Goal: Book appointment/travel/reservation

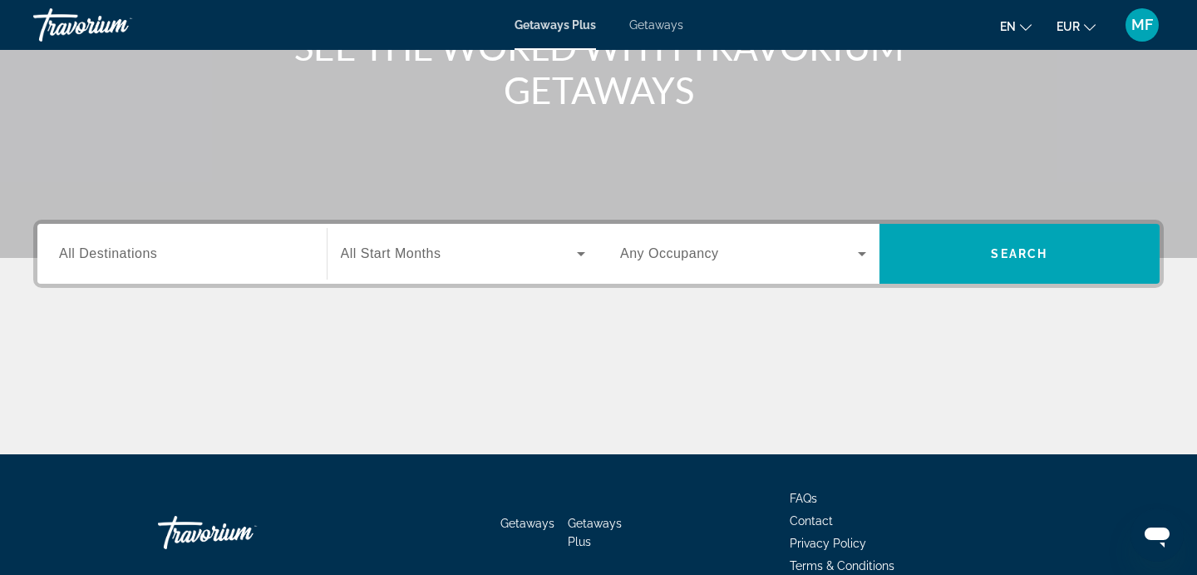
click at [170, 250] on input "Destination All Destinations" at bounding box center [182, 254] width 246 height 20
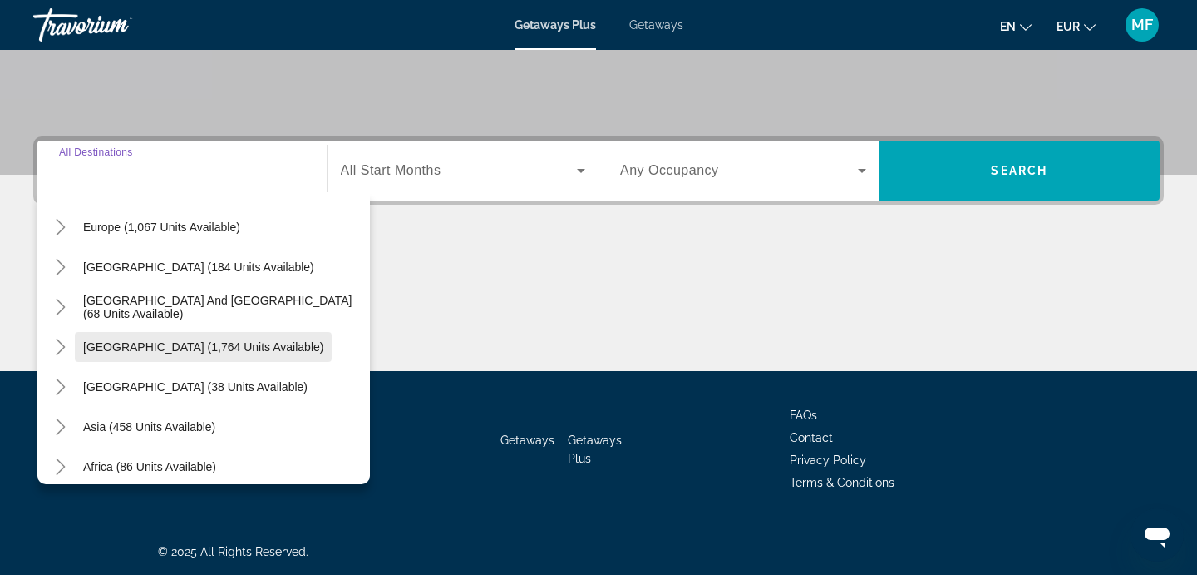
scroll to position [269, 0]
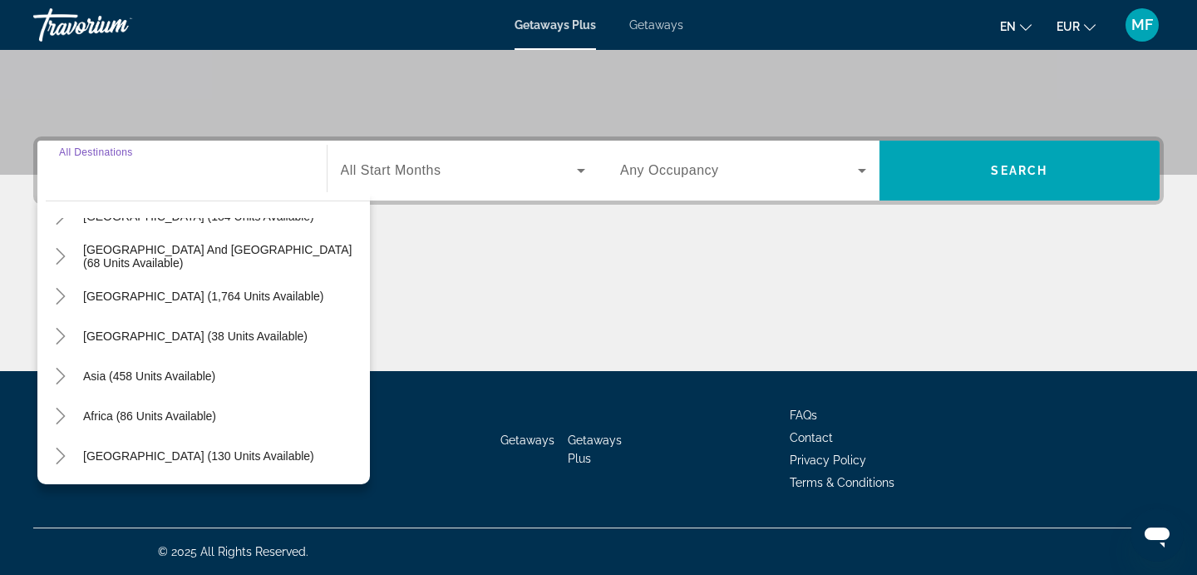
click at [132, 365] on span "Search widget" at bounding box center [149, 376] width 149 height 40
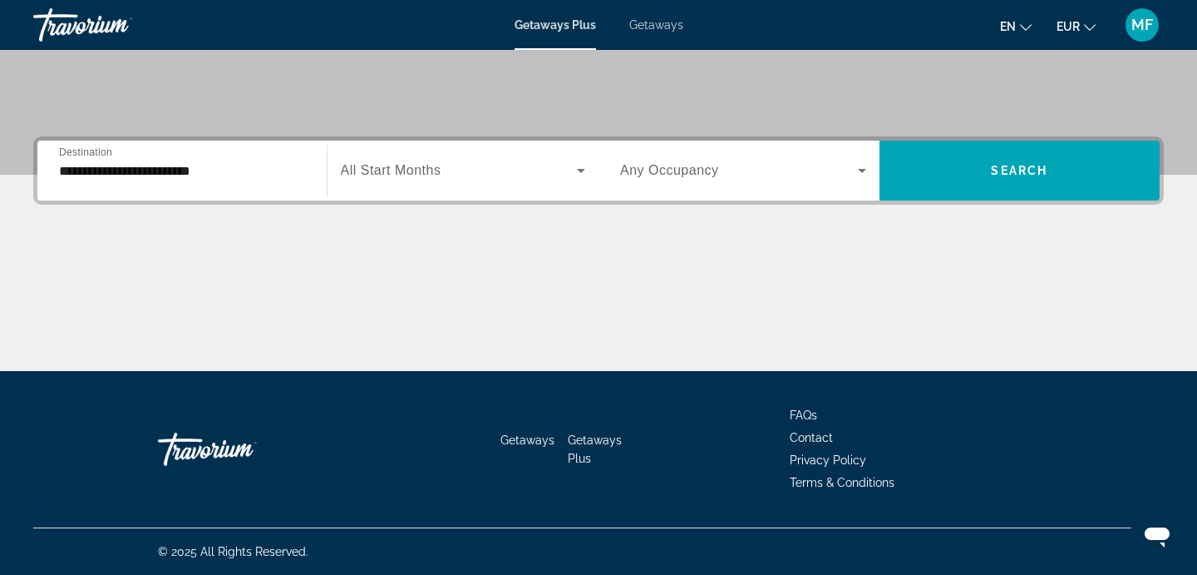
click at [124, 190] on div "**********" at bounding box center [182, 170] width 246 height 47
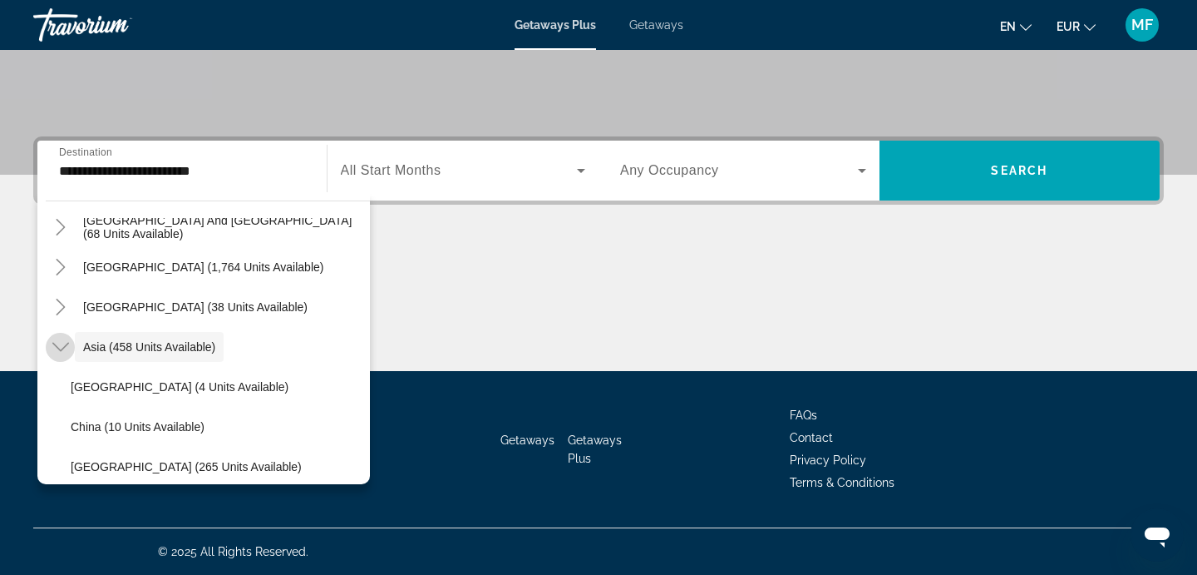
click at [56, 353] on icon "Toggle Asia (458 units available)" at bounding box center [60, 346] width 17 height 17
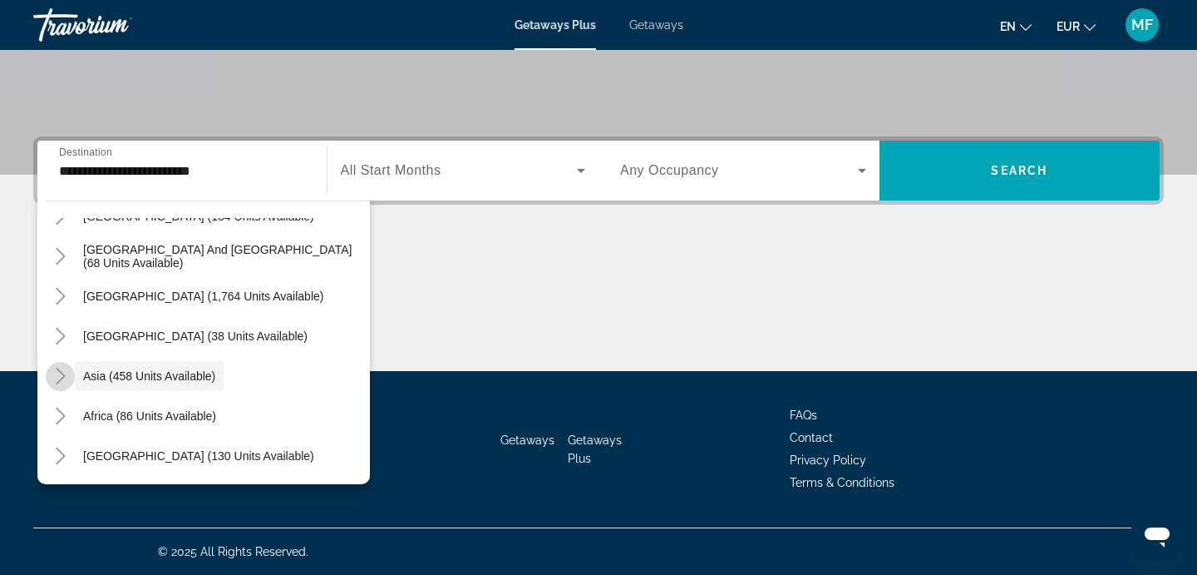
click at [61, 366] on mat-icon "Toggle Asia (458 units available)" at bounding box center [60, 376] width 29 height 29
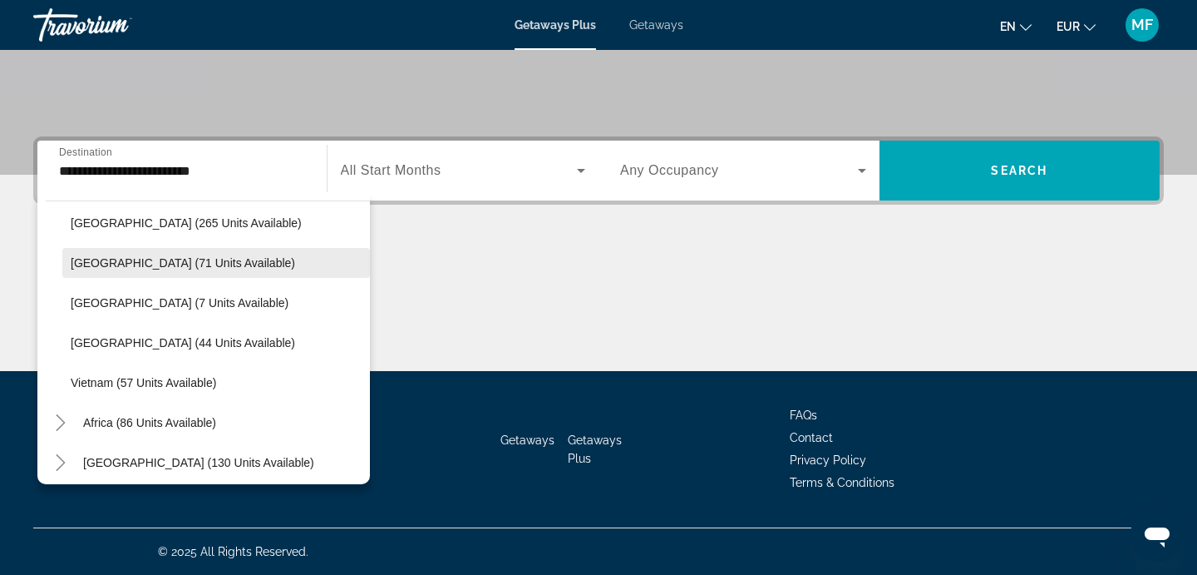
scroll to position [549, 0]
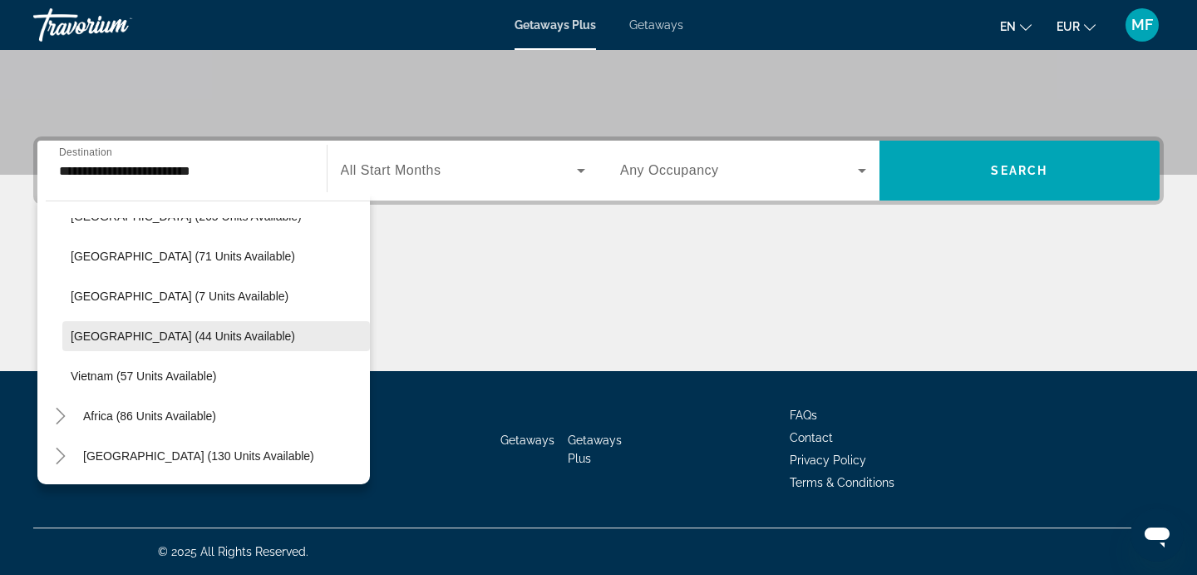
click at [96, 343] on span "Search widget" at bounding box center [216, 336] width 308 height 40
type input "**********"
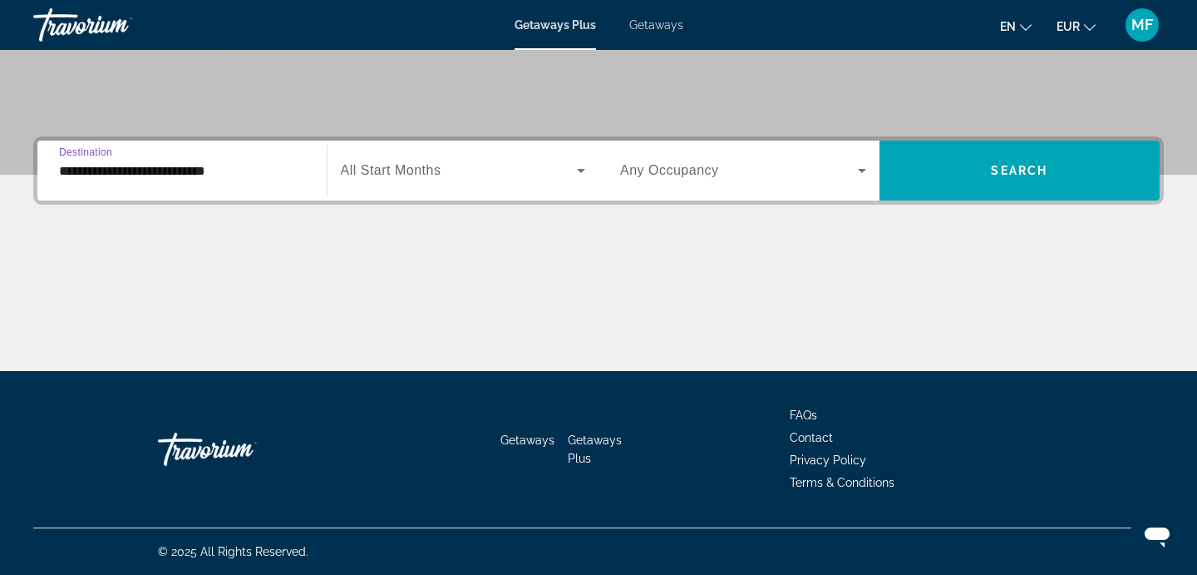
click at [393, 182] on div "Search widget" at bounding box center [463, 170] width 245 height 47
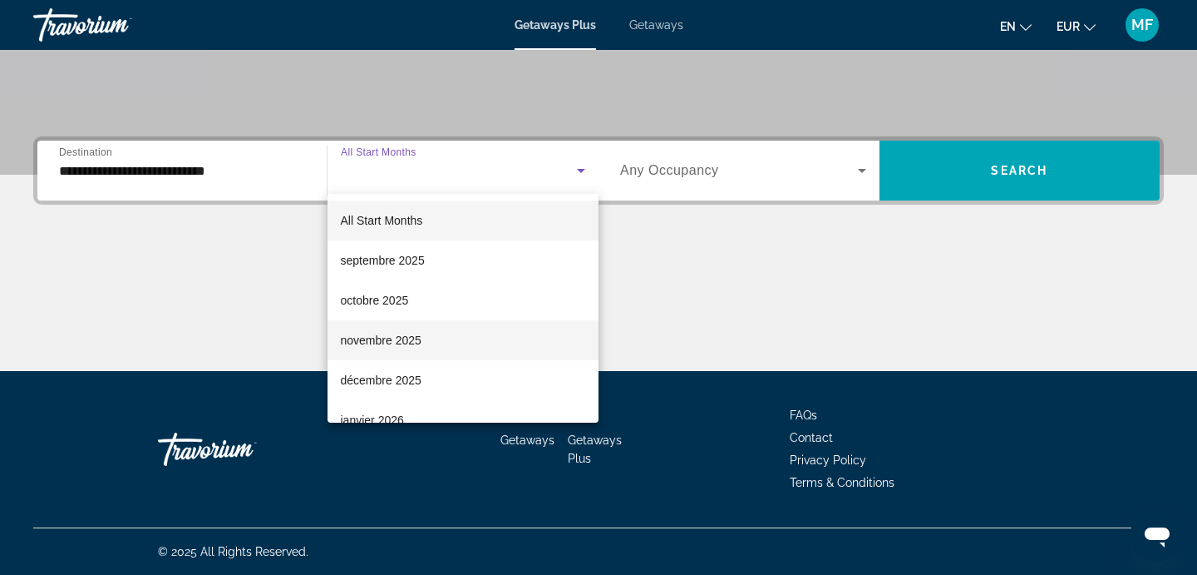
click at [423, 332] on mat-option "novembre 2025" at bounding box center [464, 340] width 272 height 40
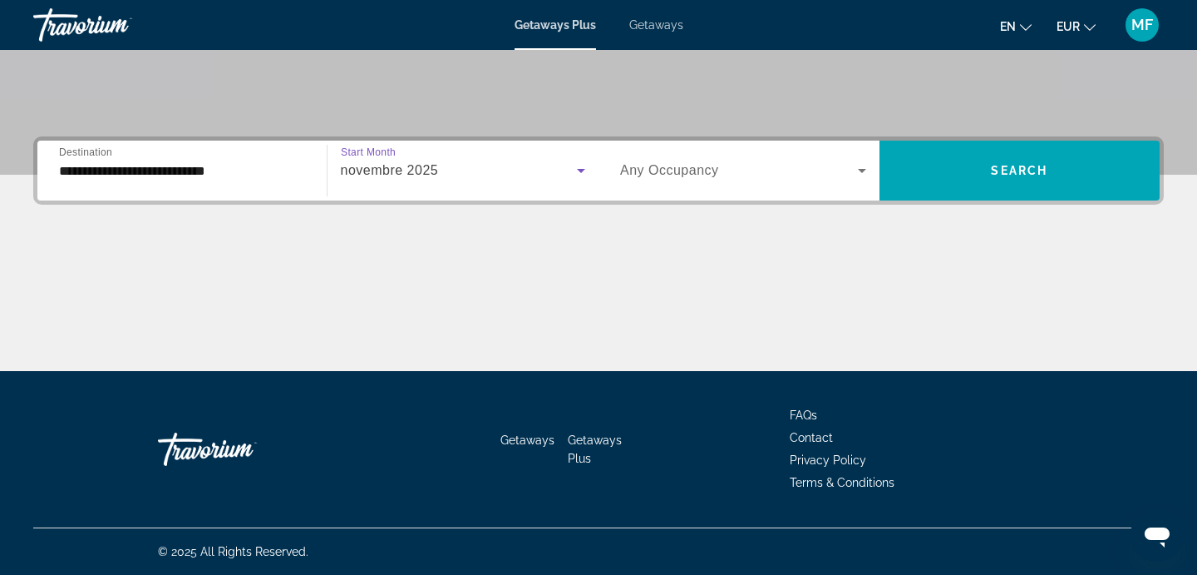
click at [753, 185] on div "Search widget" at bounding box center [743, 170] width 246 height 47
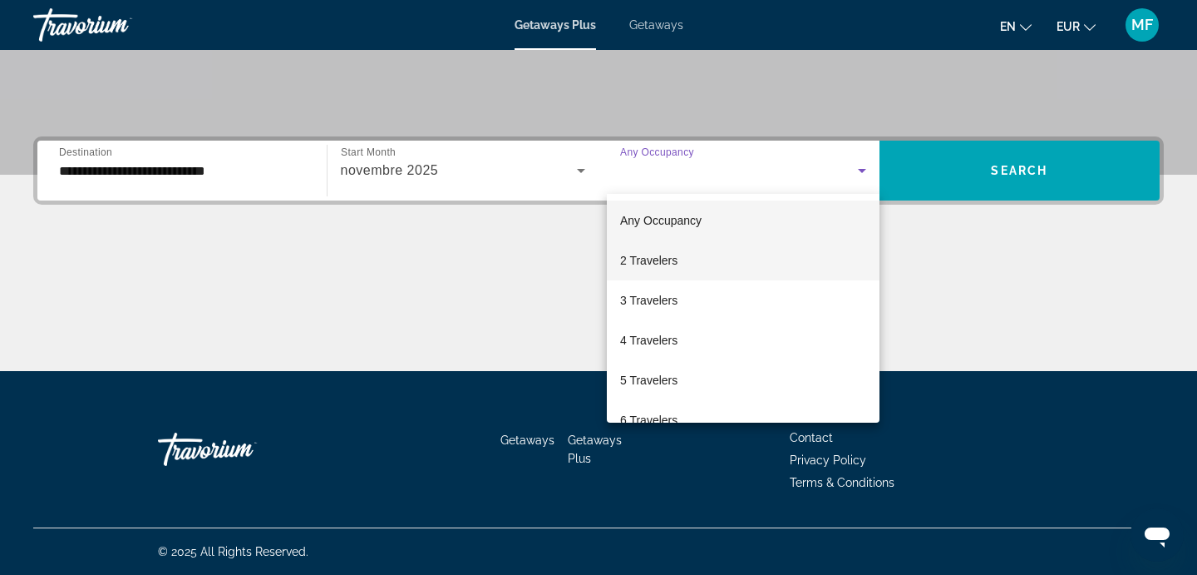
click at [743, 246] on mat-option "2 Travelers" at bounding box center [743, 260] width 273 height 40
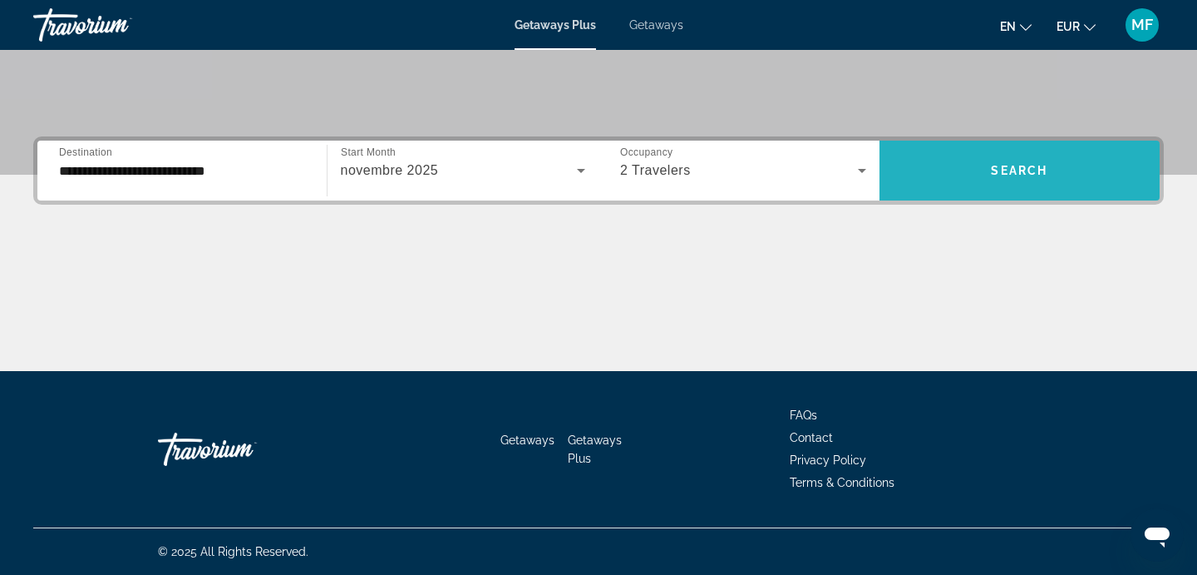
click at [928, 180] on span "Search widget" at bounding box center [1020, 171] width 281 height 40
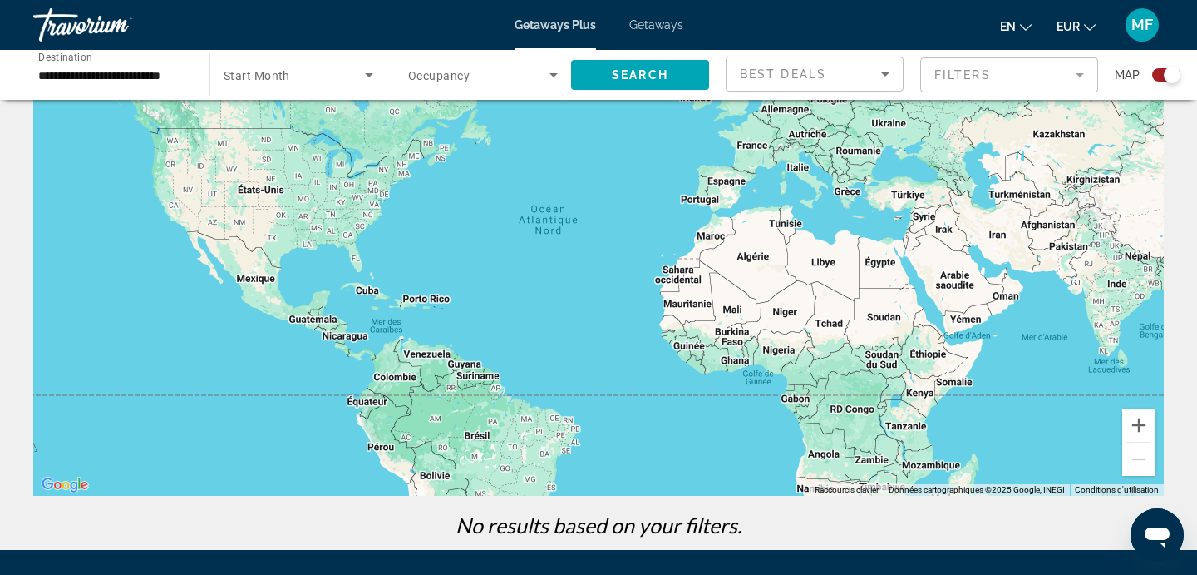
scroll to position [121, 0]
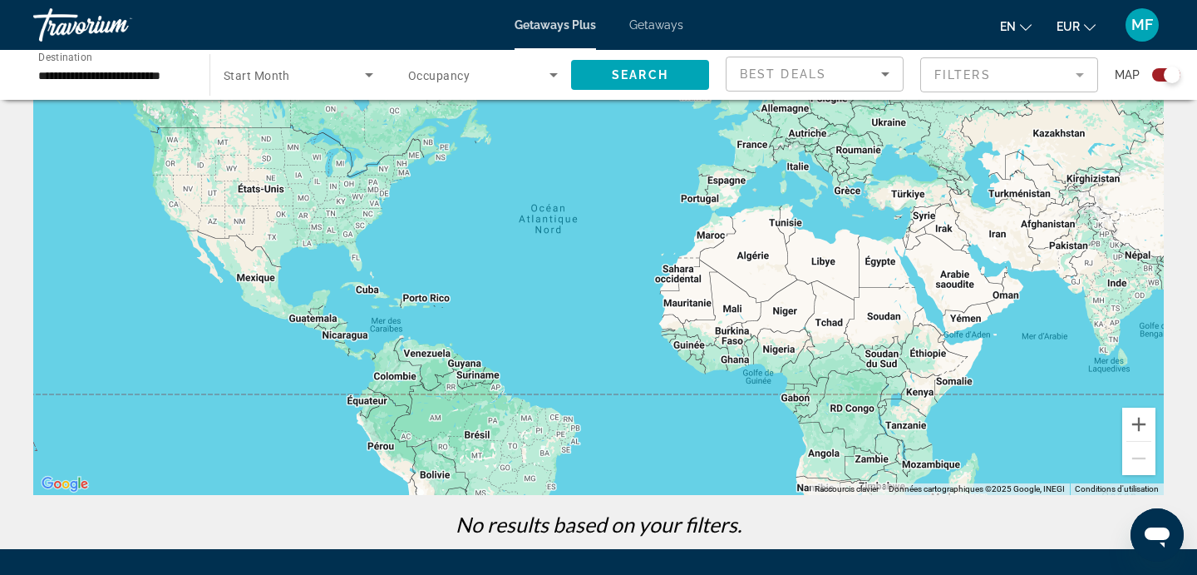
click at [657, 19] on span "Getaways" at bounding box center [657, 24] width 54 height 13
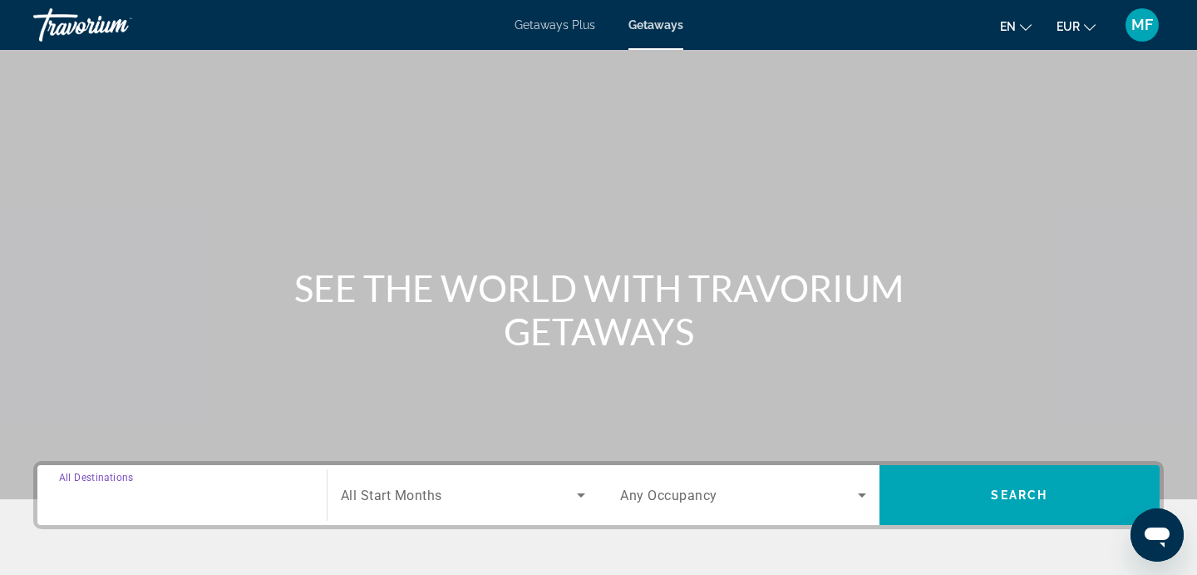
click at [231, 486] on input "Destination All Destinations" at bounding box center [182, 496] width 246 height 20
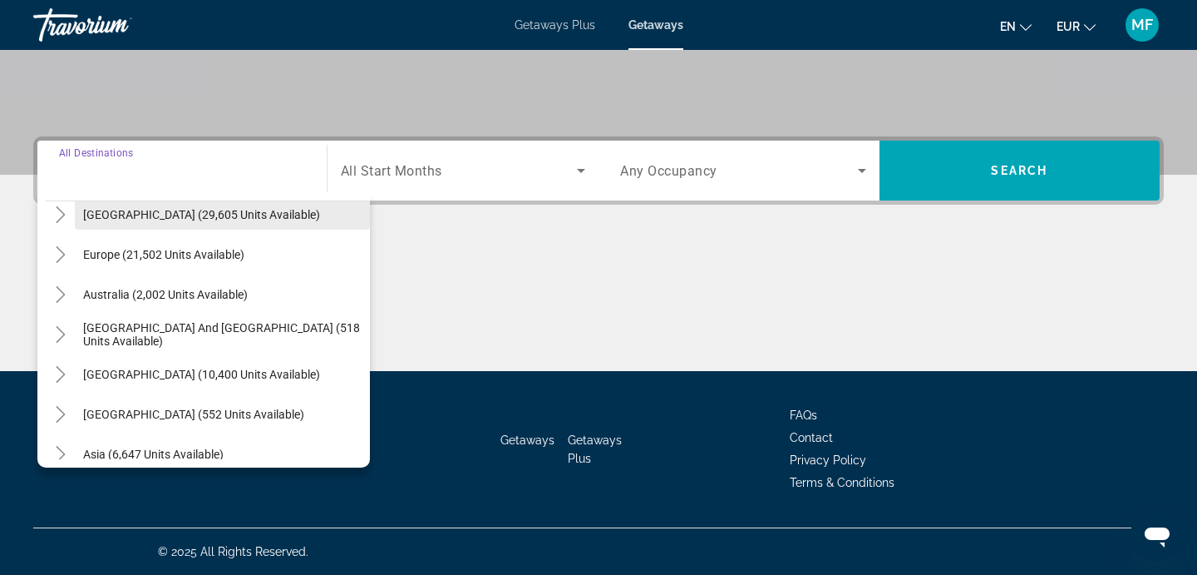
scroll to position [193, 0]
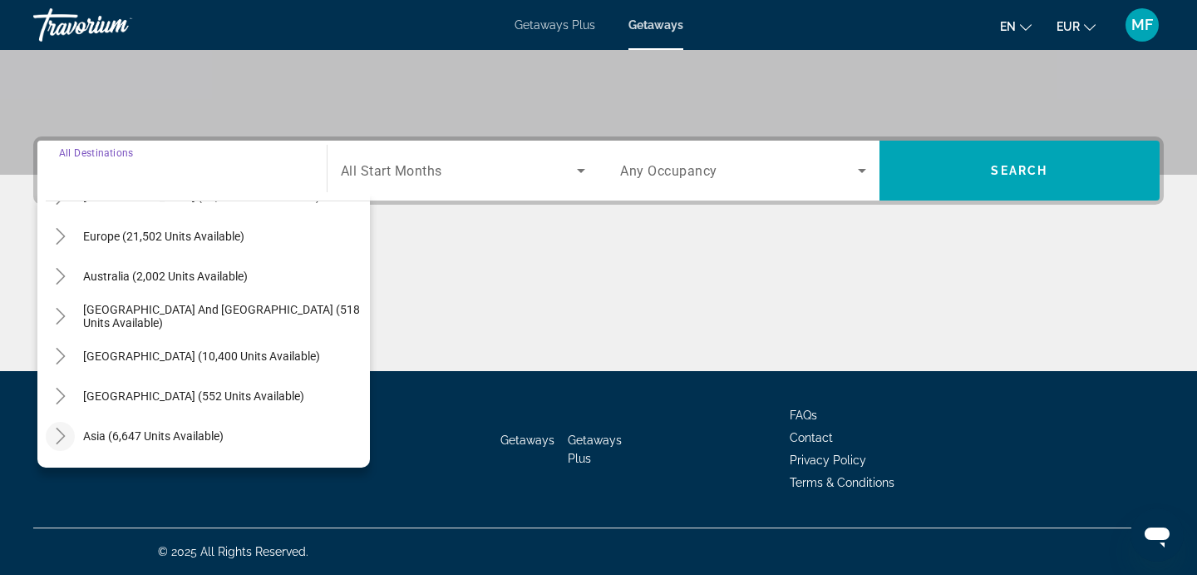
click at [61, 429] on icon "Toggle Asia (6,647 units available)" at bounding box center [60, 435] width 17 height 17
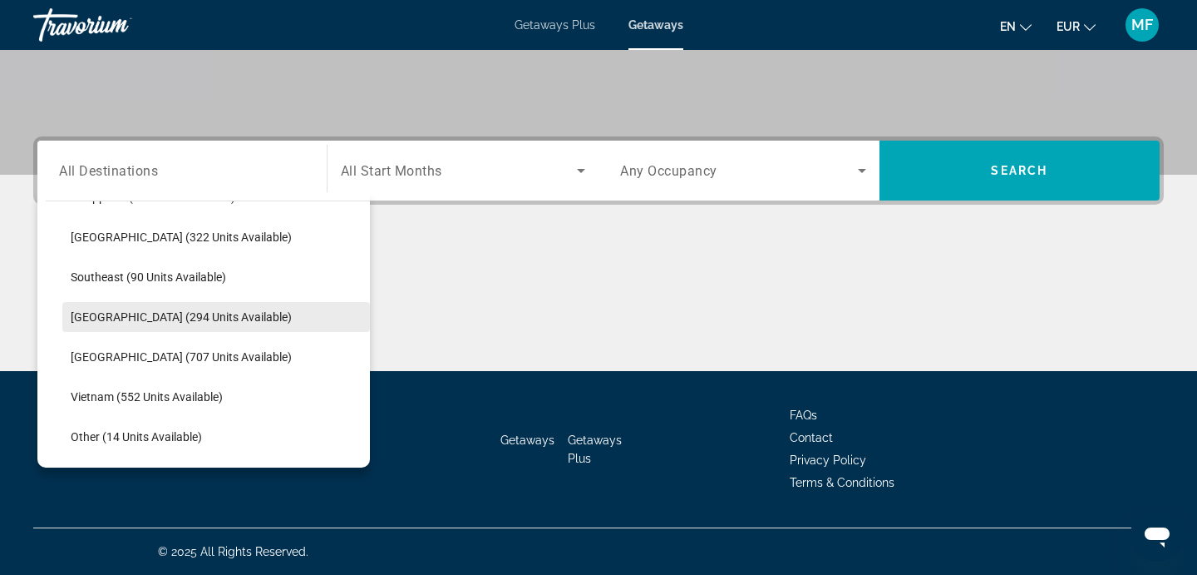
scroll to position [752, 0]
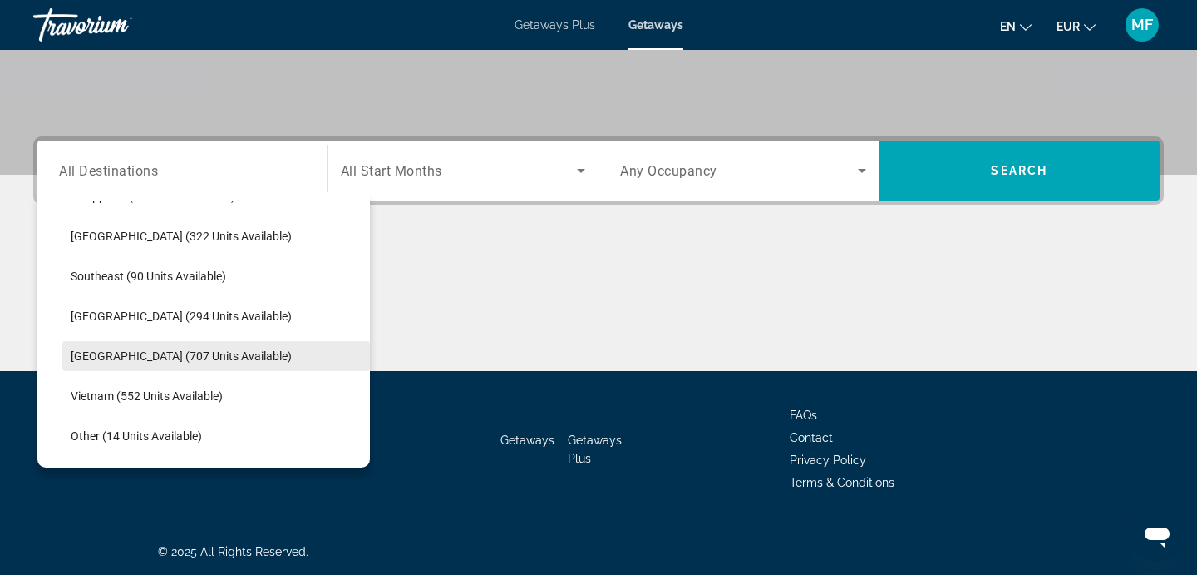
click at [158, 358] on span "[GEOGRAPHIC_DATA] (707 units available)" at bounding box center [181, 355] width 221 height 13
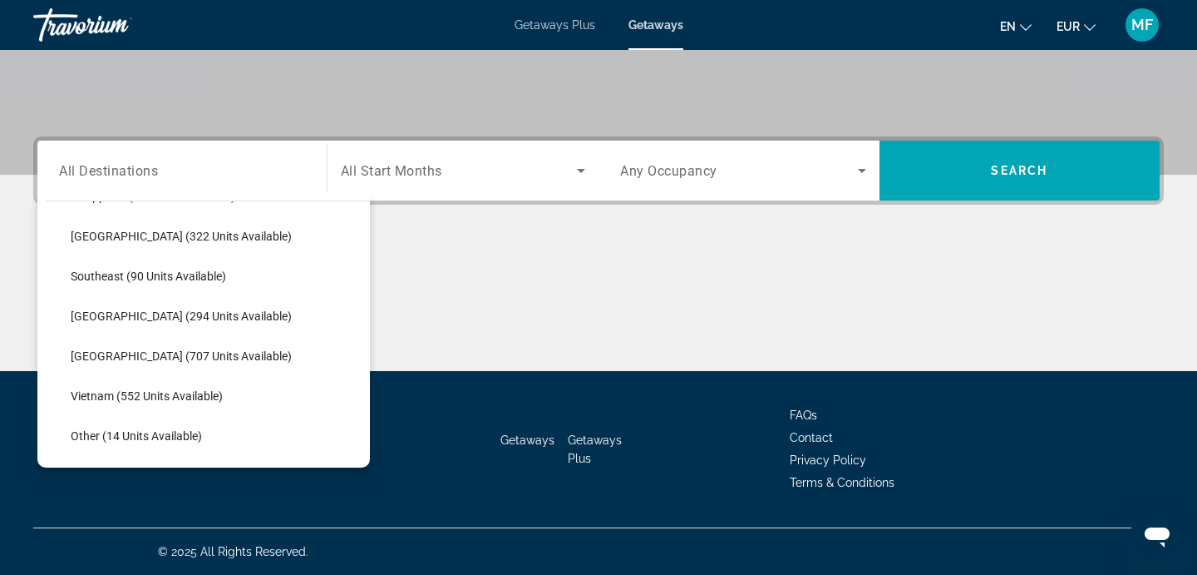
type input "**********"
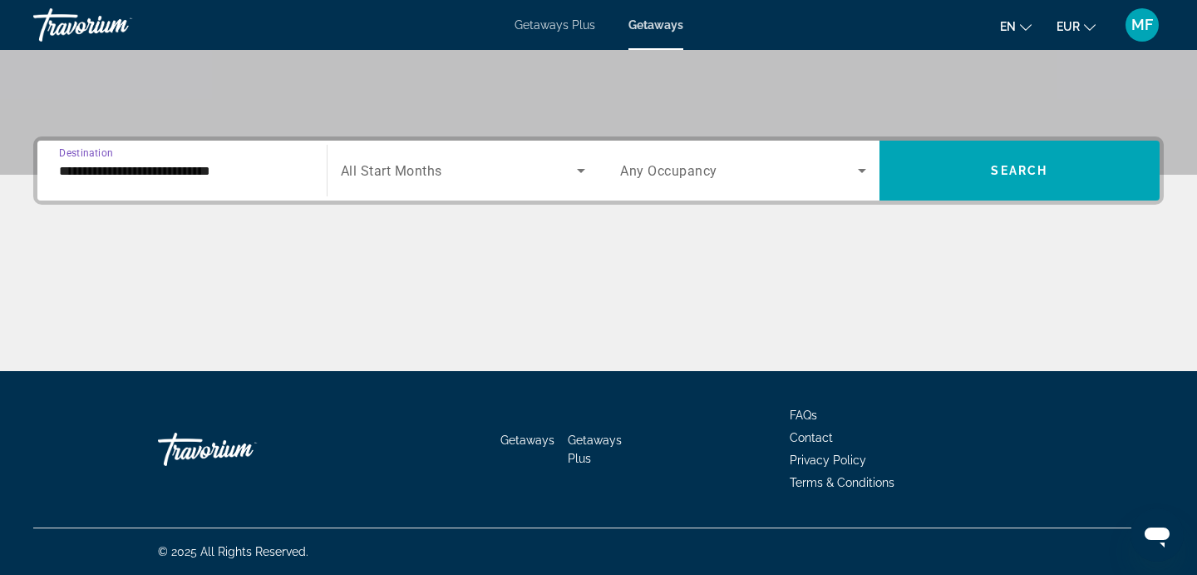
click at [402, 175] on span "All Start Months" at bounding box center [391, 171] width 101 height 16
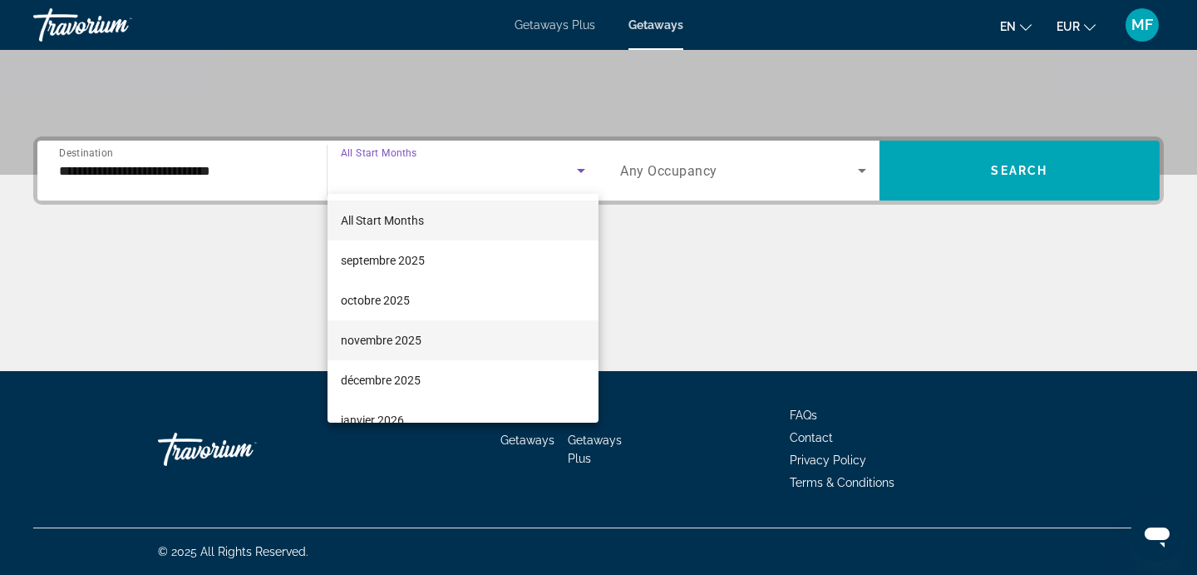
click at [466, 336] on mat-option "novembre 2025" at bounding box center [464, 340] width 272 height 40
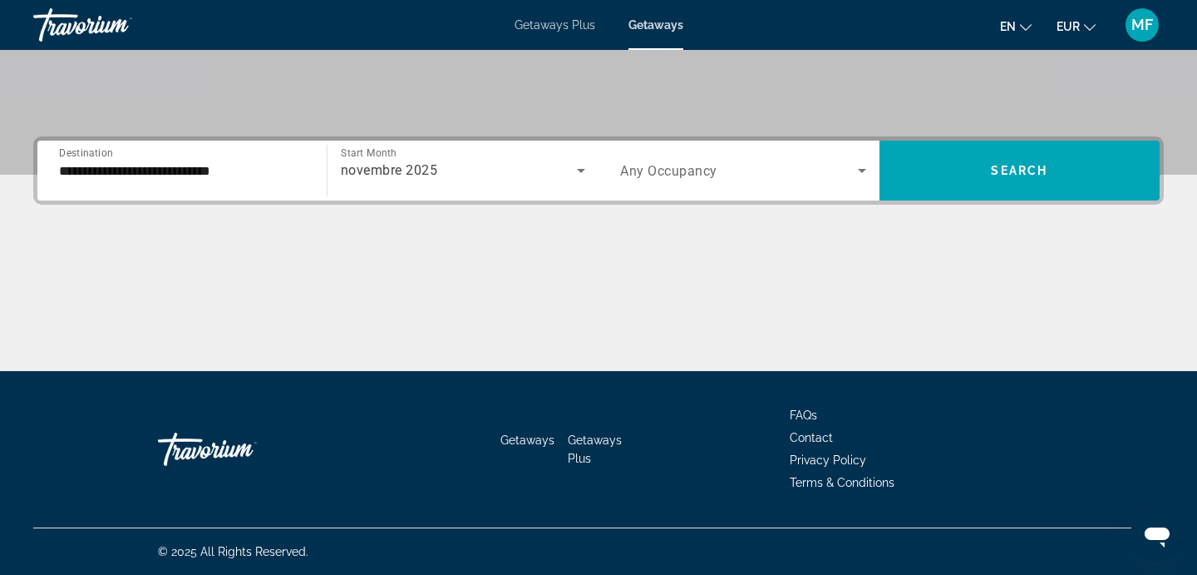
click at [716, 182] on div "Search widget" at bounding box center [743, 170] width 246 height 47
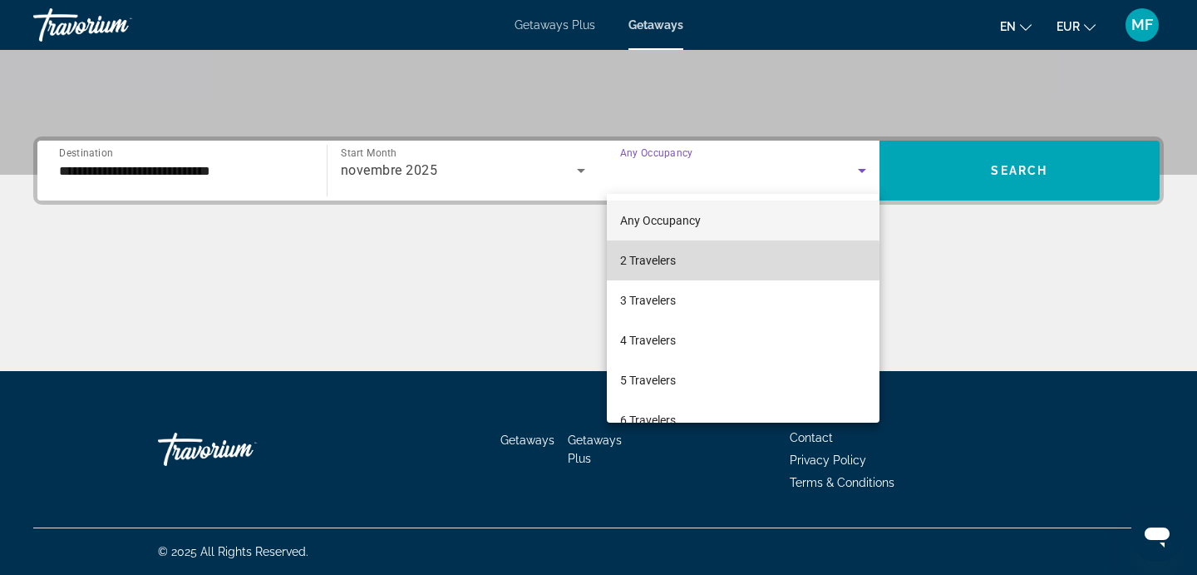
click at [717, 261] on mat-option "2 Travelers" at bounding box center [743, 260] width 273 height 40
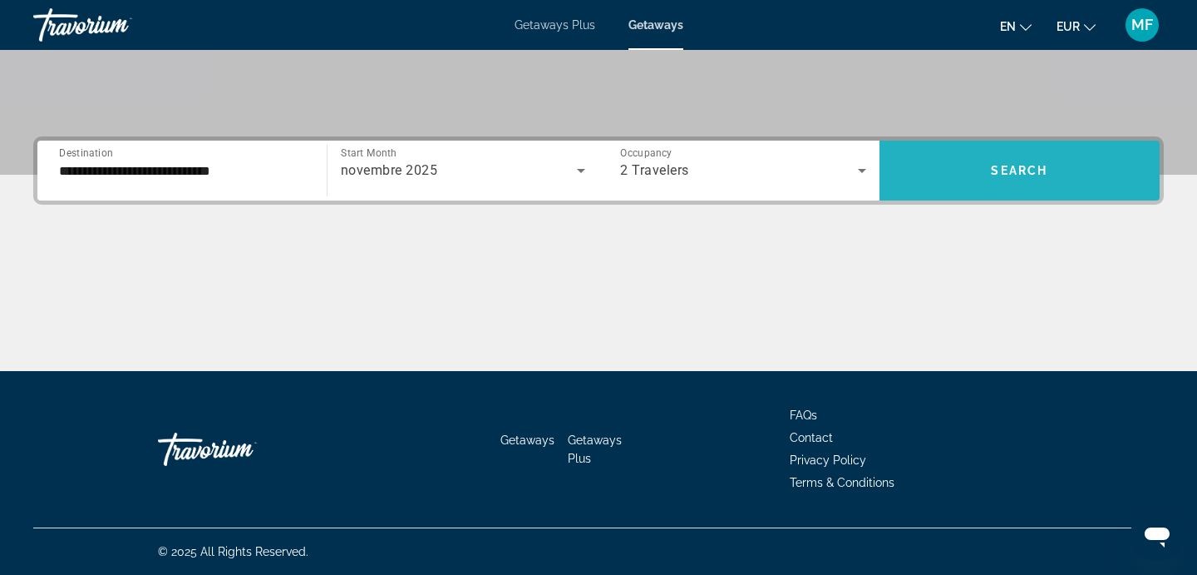
click at [959, 185] on span "Search widget" at bounding box center [1020, 171] width 281 height 40
